Goal: Task Accomplishment & Management: Manage account settings

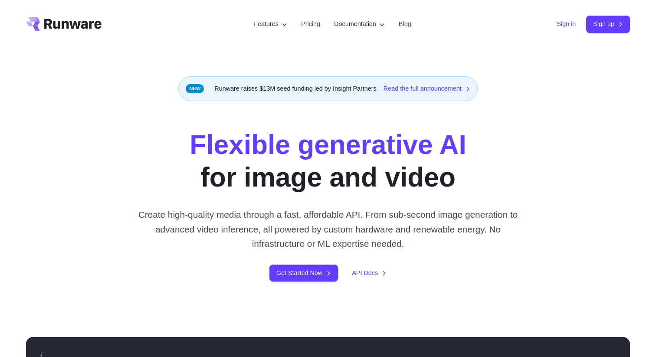
click at [567, 26] on link "Sign in" at bounding box center [566, 24] width 19 height 10
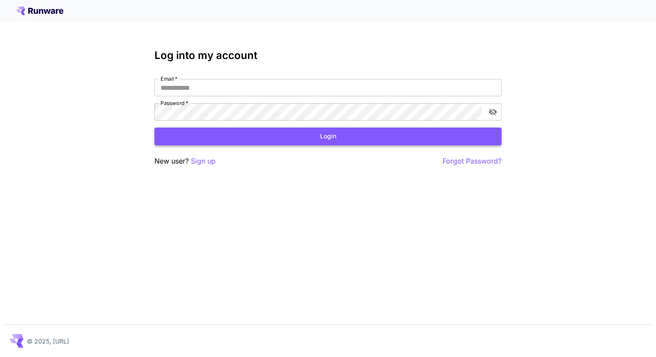
type input "**********"
click at [320, 139] on button "Login" at bounding box center [327, 137] width 347 height 18
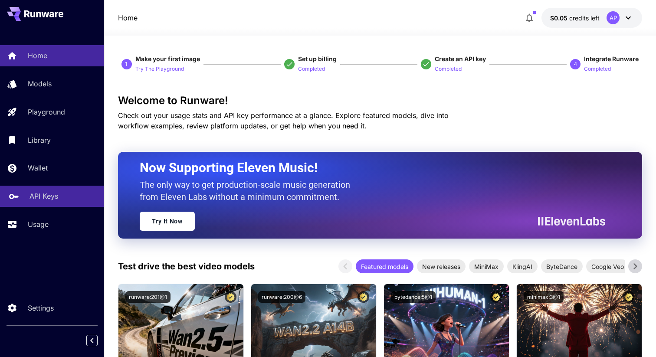
click at [43, 197] on p "API Keys" at bounding box center [44, 196] width 29 height 10
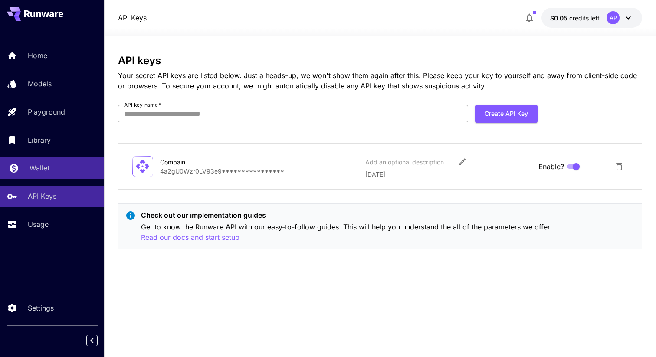
click at [37, 169] on p "Wallet" at bounding box center [40, 168] width 20 height 10
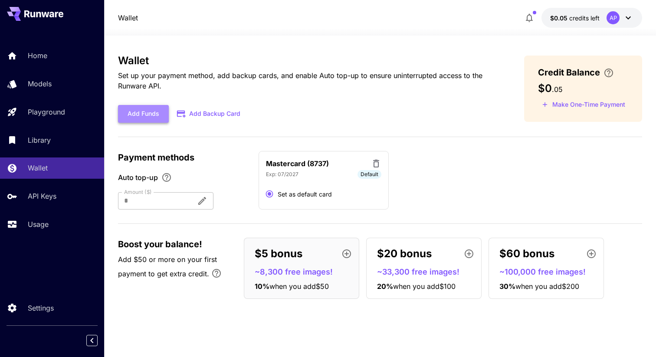
click at [138, 120] on button "Add Funds" at bounding box center [143, 114] width 51 height 18
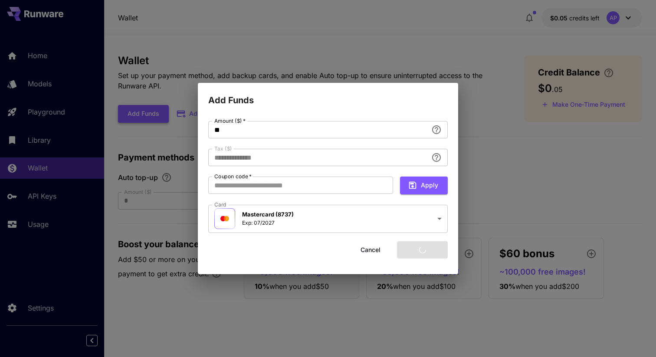
type input "****"
click at [420, 249] on button "Add funds" at bounding box center [422, 250] width 51 height 18
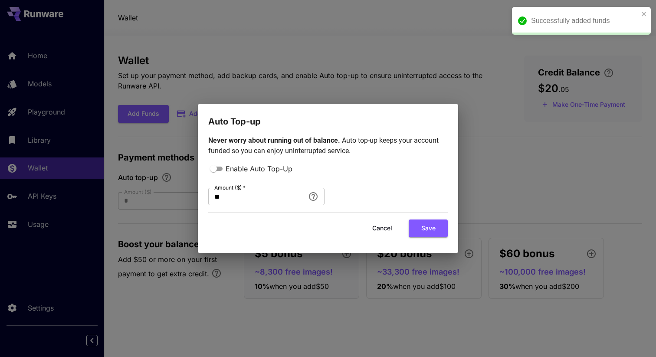
click at [315, 165] on div "Enable Auto Top-Up" at bounding box center [327, 168] width 239 height 11
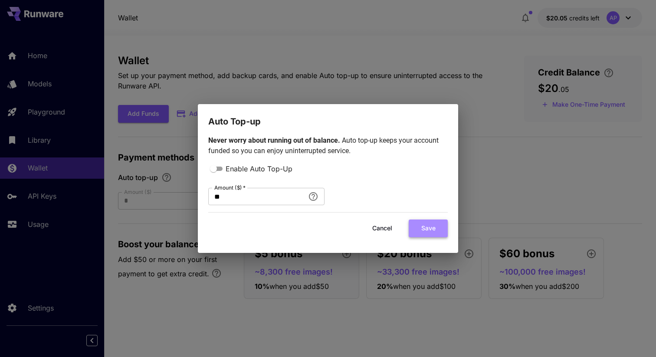
click at [432, 227] on button "Save" at bounding box center [428, 229] width 39 height 18
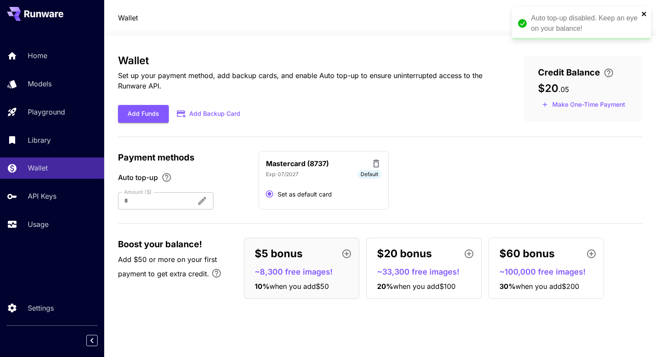
click at [643, 10] on icon "close" at bounding box center [644, 13] width 6 height 7
click at [35, 17] on button at bounding box center [35, 14] width 56 height 14
click at [40, 15] on icon at bounding box center [38, 15] width 5 height 6
click at [32, 14] on icon at bounding box center [32, 15] width 5 height 6
click at [49, 20] on button at bounding box center [35, 14] width 56 height 14
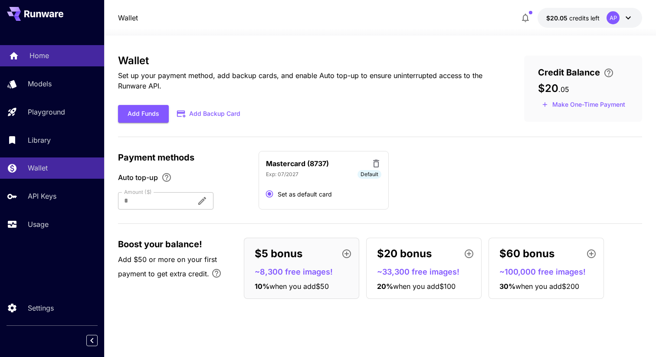
click at [33, 57] on p "Home" at bounding box center [40, 55] width 20 height 10
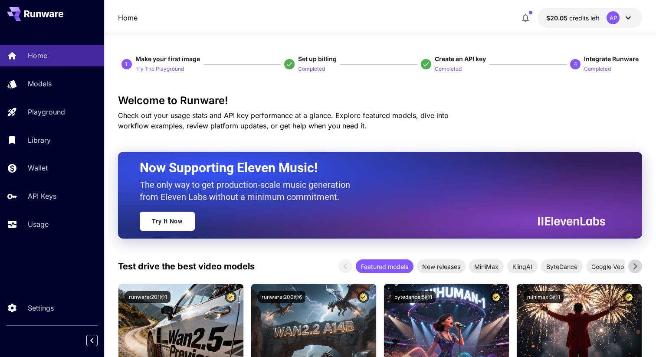
click at [627, 19] on icon at bounding box center [628, 18] width 10 height 10
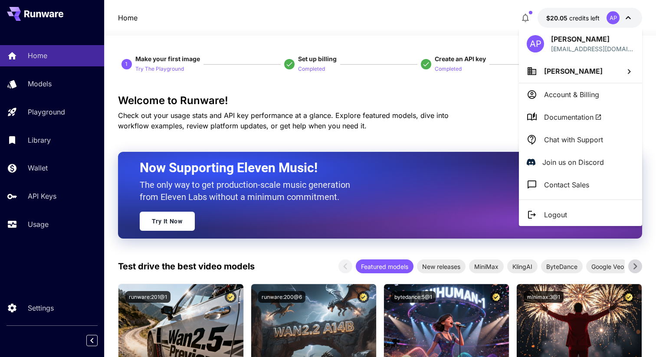
click at [453, 23] on div at bounding box center [328, 178] width 656 height 357
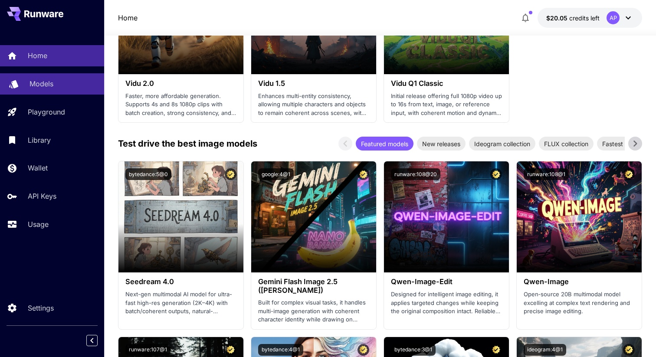
scroll to position [1155, 0]
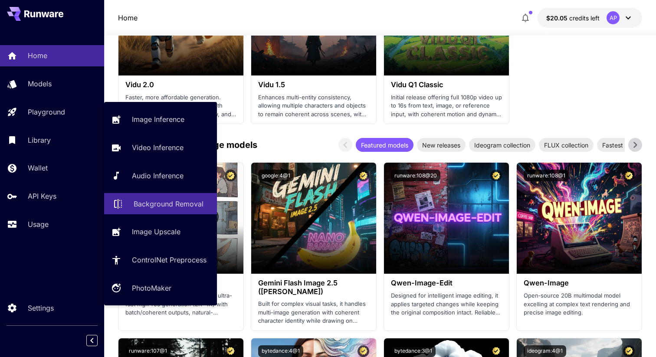
click at [164, 211] on link "Background Removal" at bounding box center [160, 203] width 113 height 21
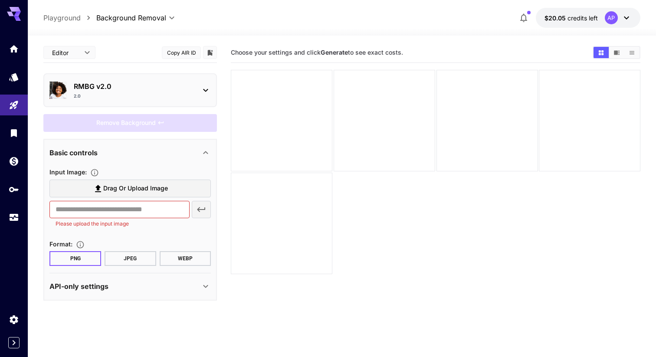
click at [203, 90] on icon at bounding box center [205, 90] width 10 height 10
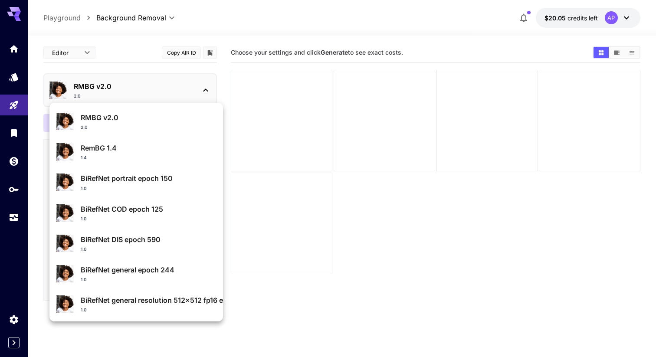
click at [380, 236] on div at bounding box center [328, 178] width 656 height 357
